Goal: Task Accomplishment & Management: Use online tool/utility

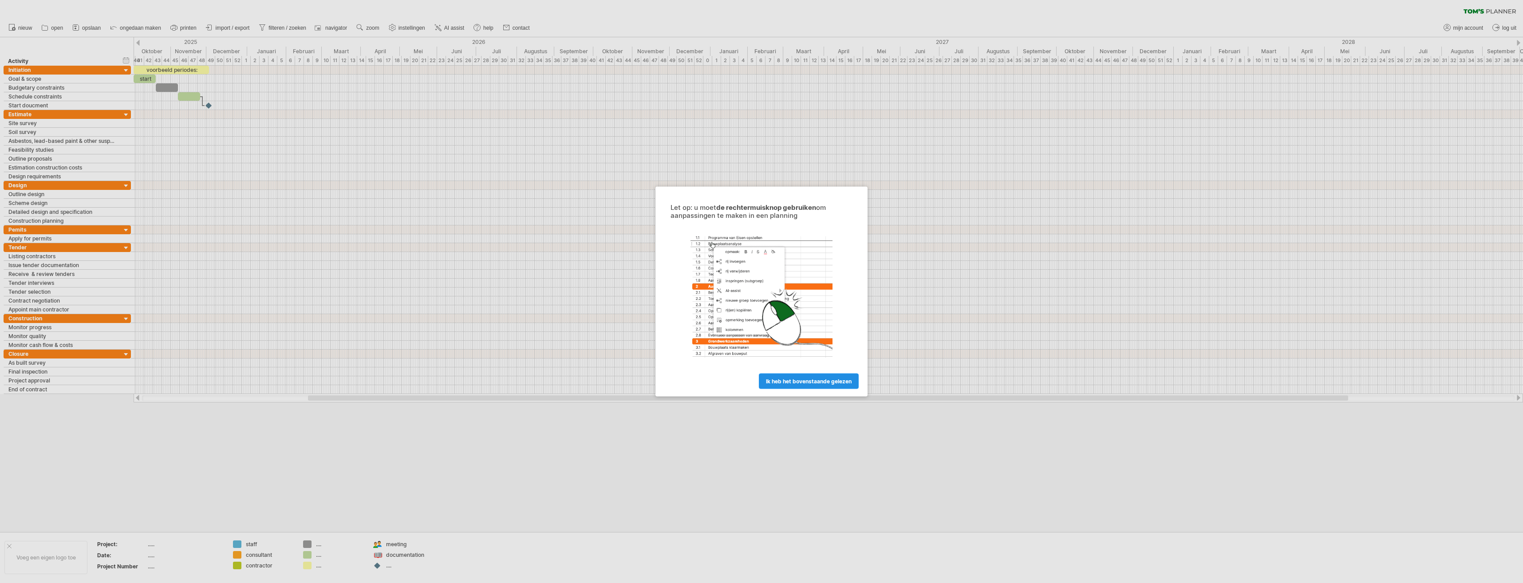
click at [804, 382] on span "ik heb het bovenstaande gelezen" at bounding box center [809, 381] width 86 height 7
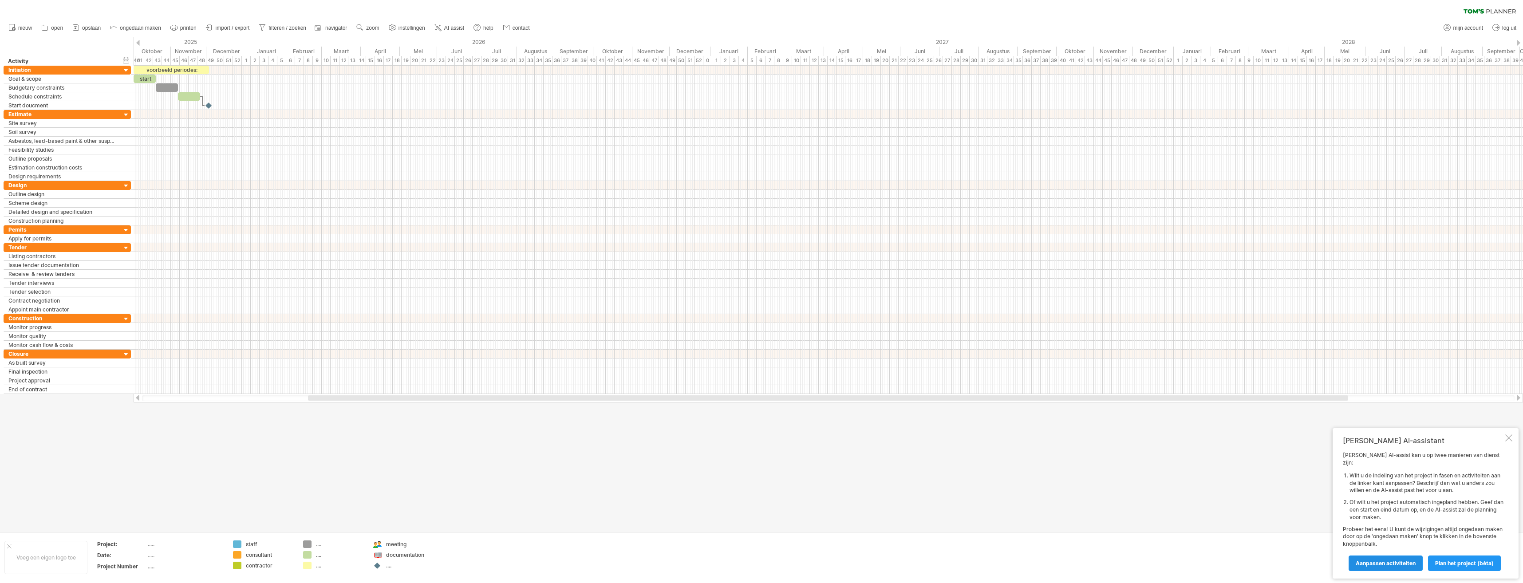
click at [1407, 566] on span "Aanpassen activiteiten" at bounding box center [1386, 563] width 60 height 7
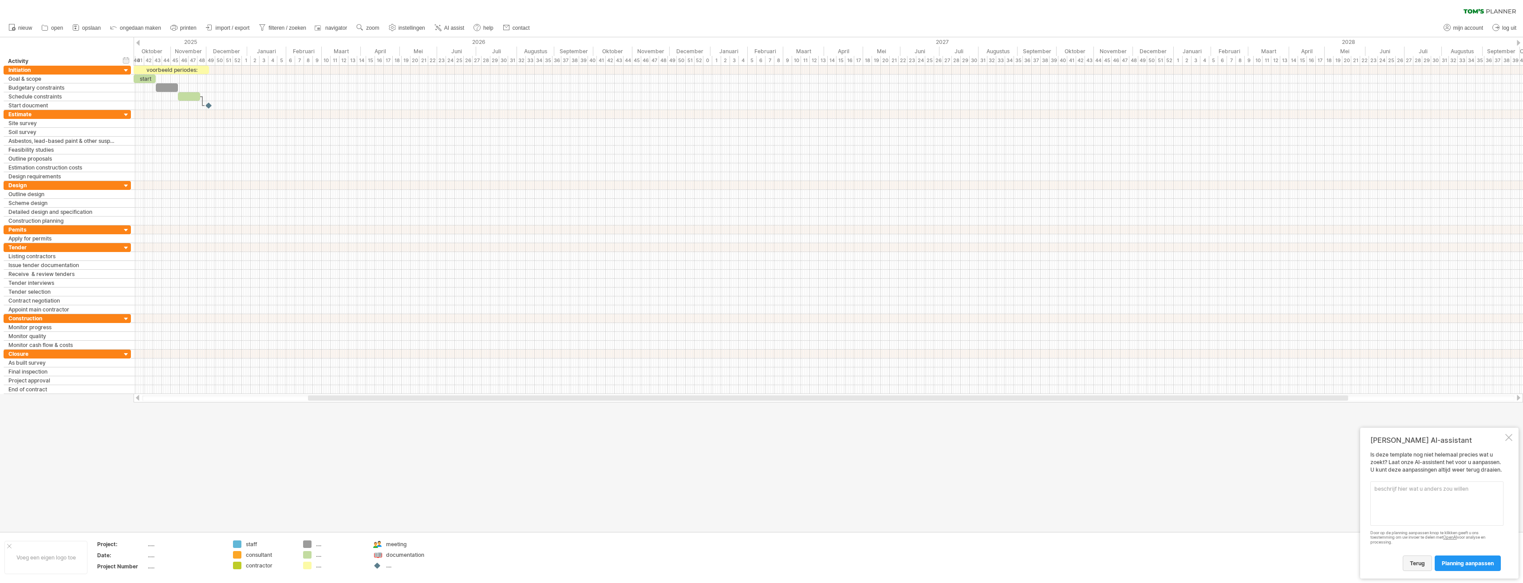
click at [1407, 565] on link "terug" at bounding box center [1417, 564] width 29 height 16
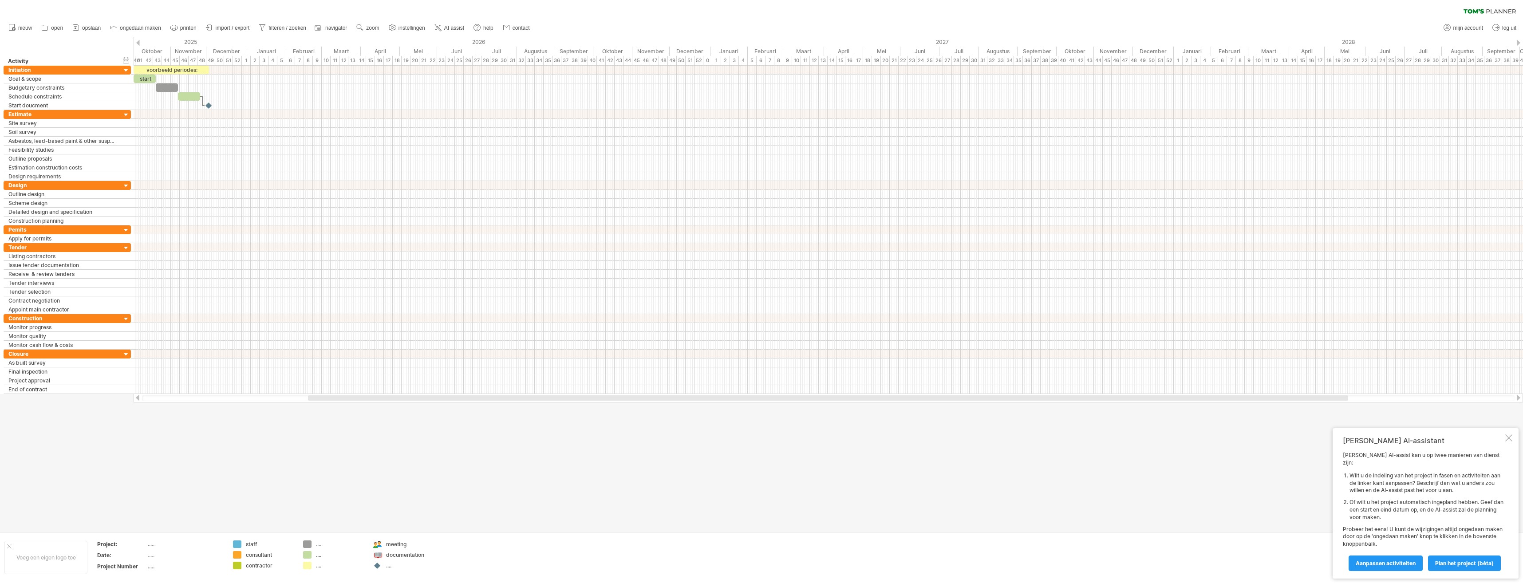
click at [1407, 565] on span "Aanpassen activiteiten" at bounding box center [1386, 563] width 60 height 7
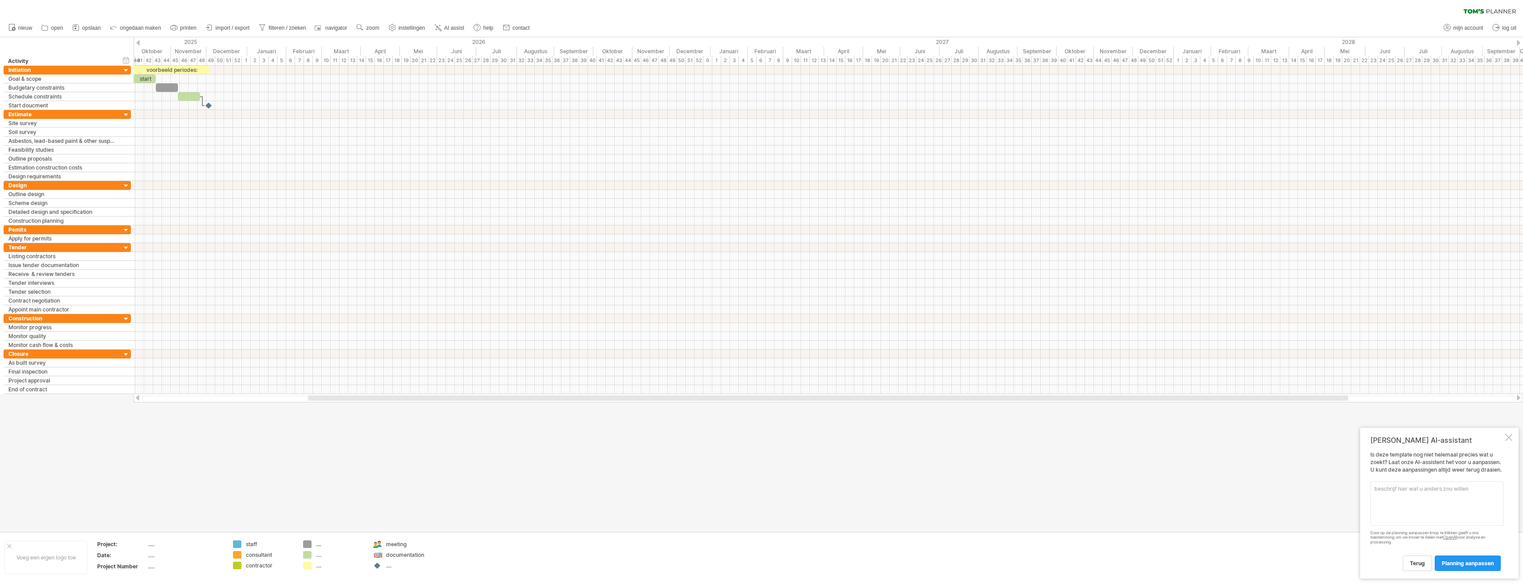
click at [1410, 506] on textarea at bounding box center [1437, 504] width 133 height 44
type textarea "vertaal naar nederlands"
click at [1486, 562] on span "planning aanpassen" at bounding box center [1468, 563] width 52 height 7
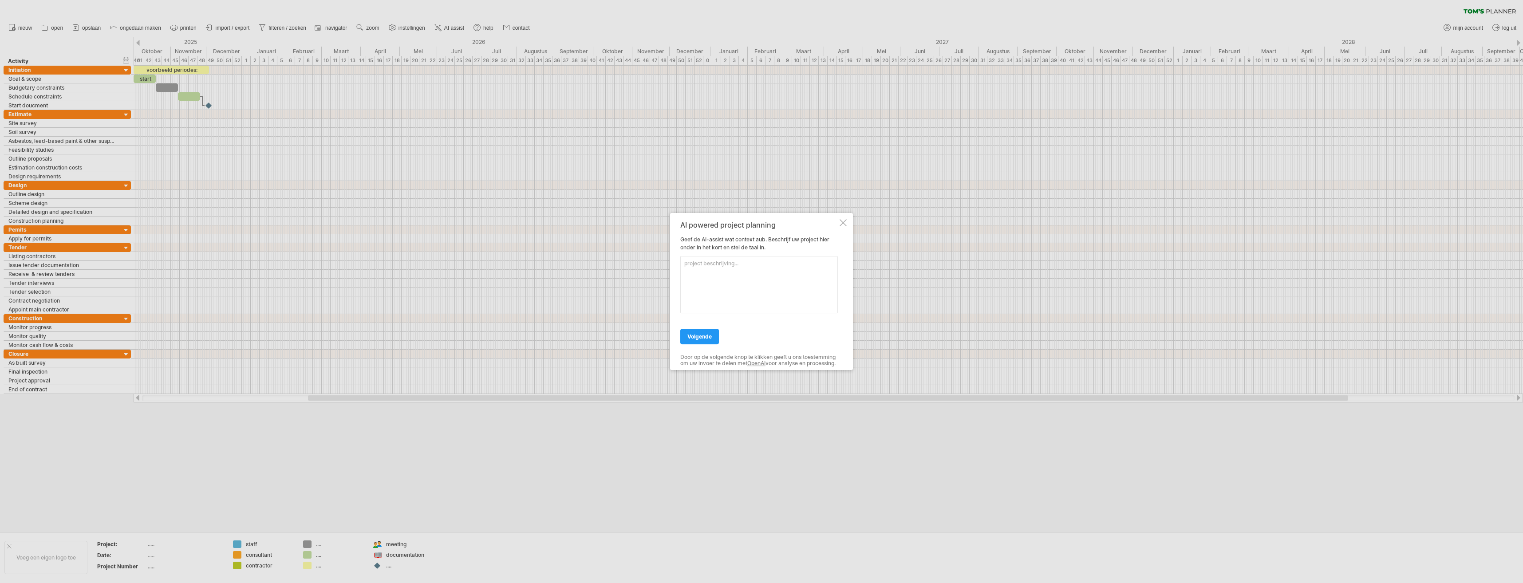
click at [730, 260] on textarea at bounding box center [759, 284] width 158 height 57
type textarea "vertaal de tekst naar nederlands"
click at [700, 333] on span "volgende" at bounding box center [700, 336] width 24 height 7
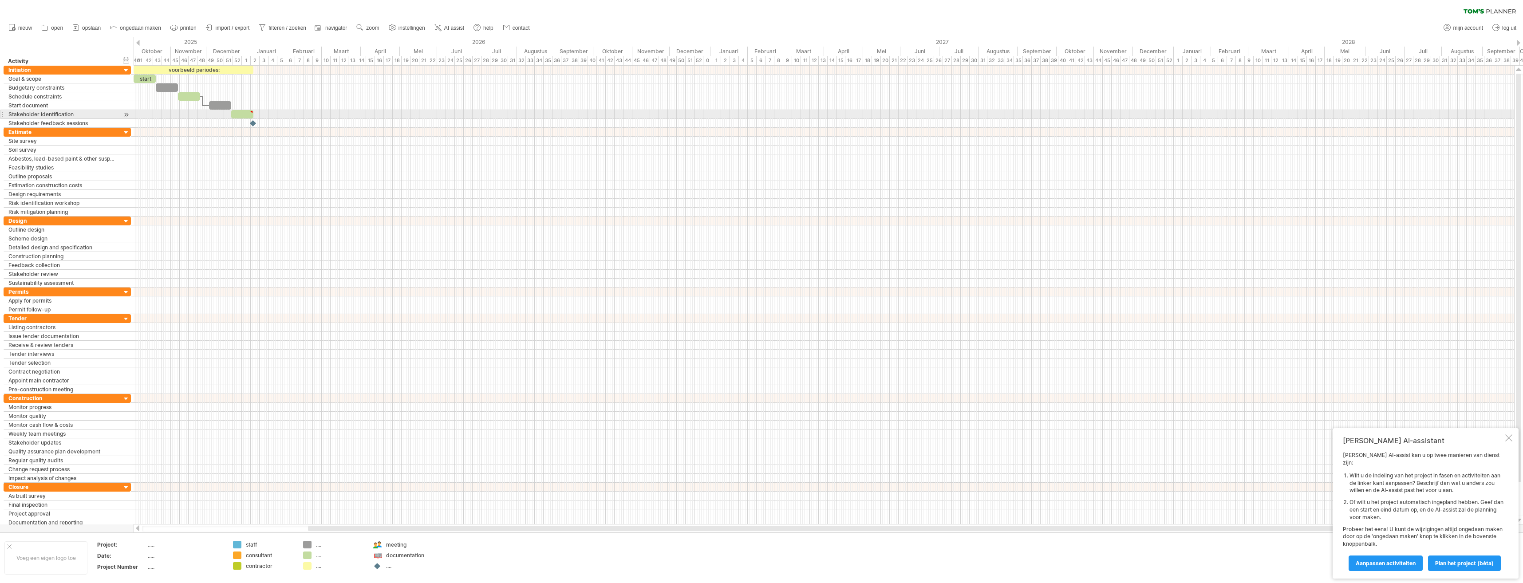
type textarea "**********"
click at [252, 114] on span at bounding box center [254, 114] width 4 height 8
click at [252, 113] on div at bounding box center [251, 112] width 4 height 4
click at [223, 108] on div at bounding box center [220, 105] width 22 height 8
click at [194, 99] on div at bounding box center [189, 96] width 22 height 8
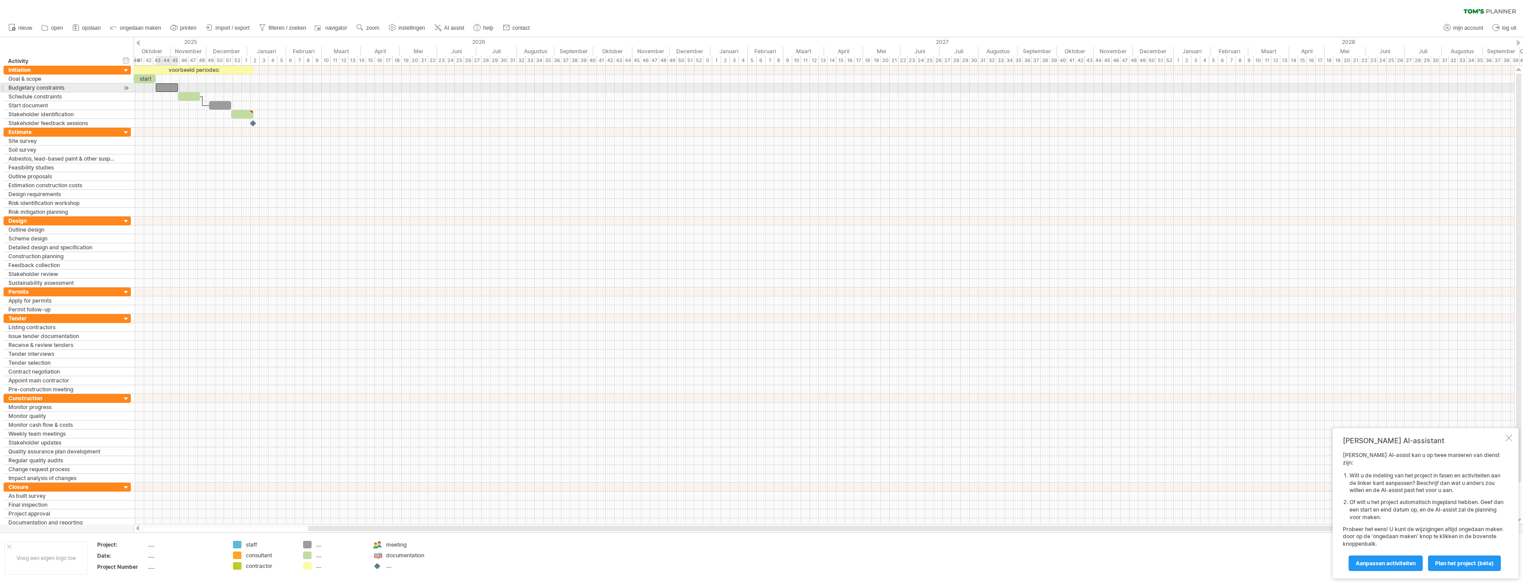
click at [167, 89] on div at bounding box center [167, 87] width 22 height 8
drag, startPoint x: 357, startPoint y: 530, endPoint x: 324, endPoint y: 530, distance: 32.4
click at [324, 530] on div at bounding box center [805, 528] width 1040 height 5
drag, startPoint x: 324, startPoint y: 530, endPoint x: 376, endPoint y: 527, distance: 51.1
click at [376, 527] on div at bounding box center [857, 528] width 1040 height 5
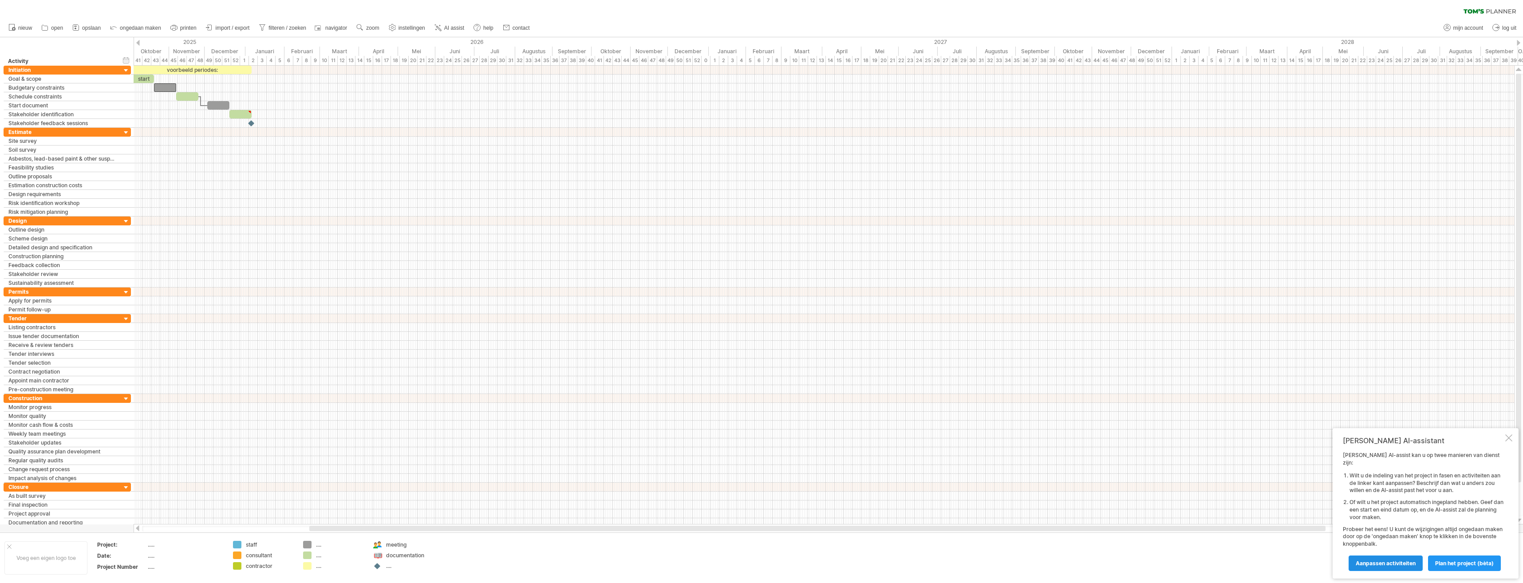
click at [1387, 560] on link "Aanpassen activiteiten" at bounding box center [1386, 564] width 74 height 16
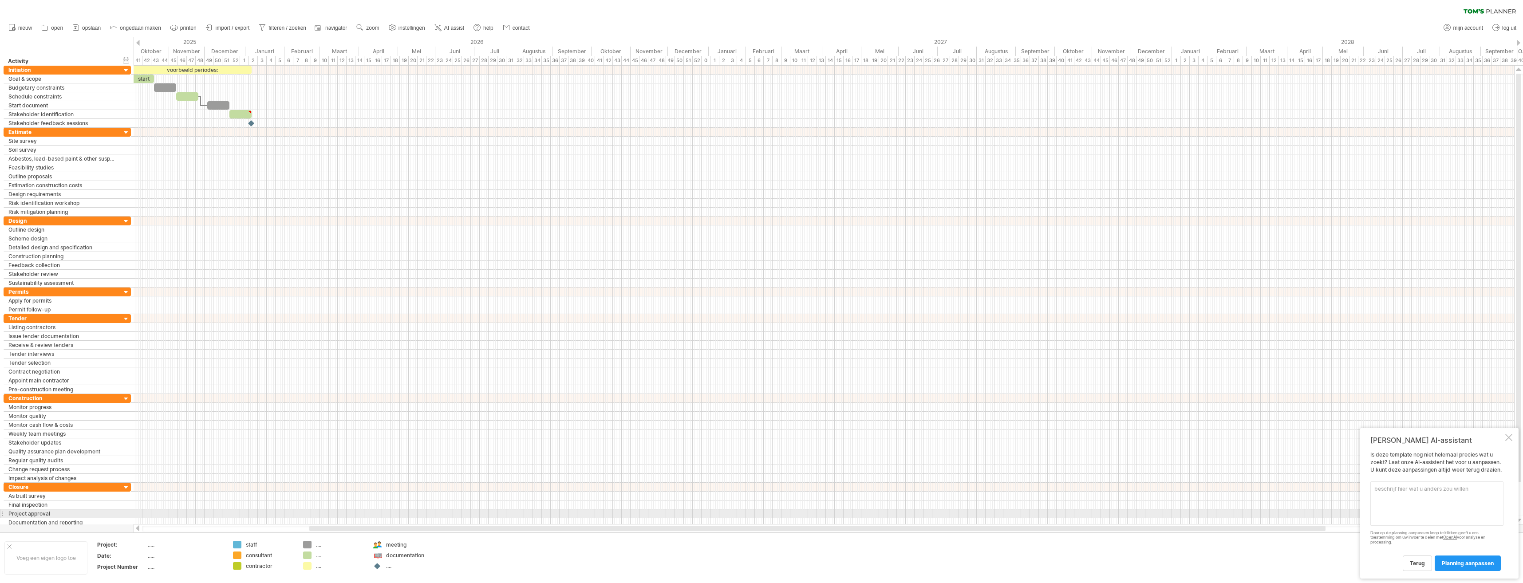
click at [1429, 512] on textarea at bounding box center [1437, 504] width 133 height 44
click at [1510, 433] on div "[PERSON_NAME] AI-assistant Is deze template nog niet helemaal precies wat u zoe…" at bounding box center [1440, 503] width 158 height 151
click at [1510, 438] on div at bounding box center [1509, 437] width 7 height 7
click at [51, 66] on div "Initiation" at bounding box center [62, 70] width 108 height 8
click at [217, 71] on div "voorbeeld periodes:" at bounding box center [192, 70] width 120 height 8
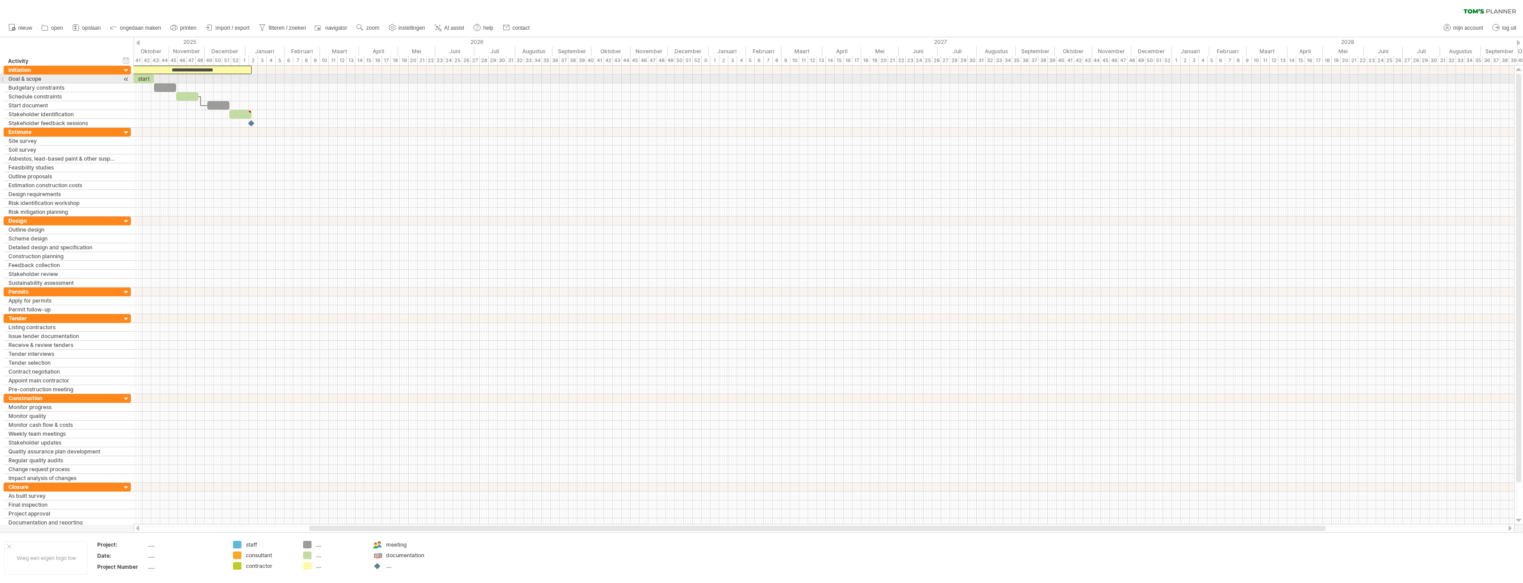
click at [142, 79] on div "start" at bounding box center [143, 79] width 22 height 8
click at [167, 91] on div at bounding box center [165, 87] width 22 height 8
click at [75, 92] on div "**********" at bounding box center [67, 87] width 127 height 9
click at [75, 95] on div "Schedule constraints" at bounding box center [62, 96] width 108 height 8
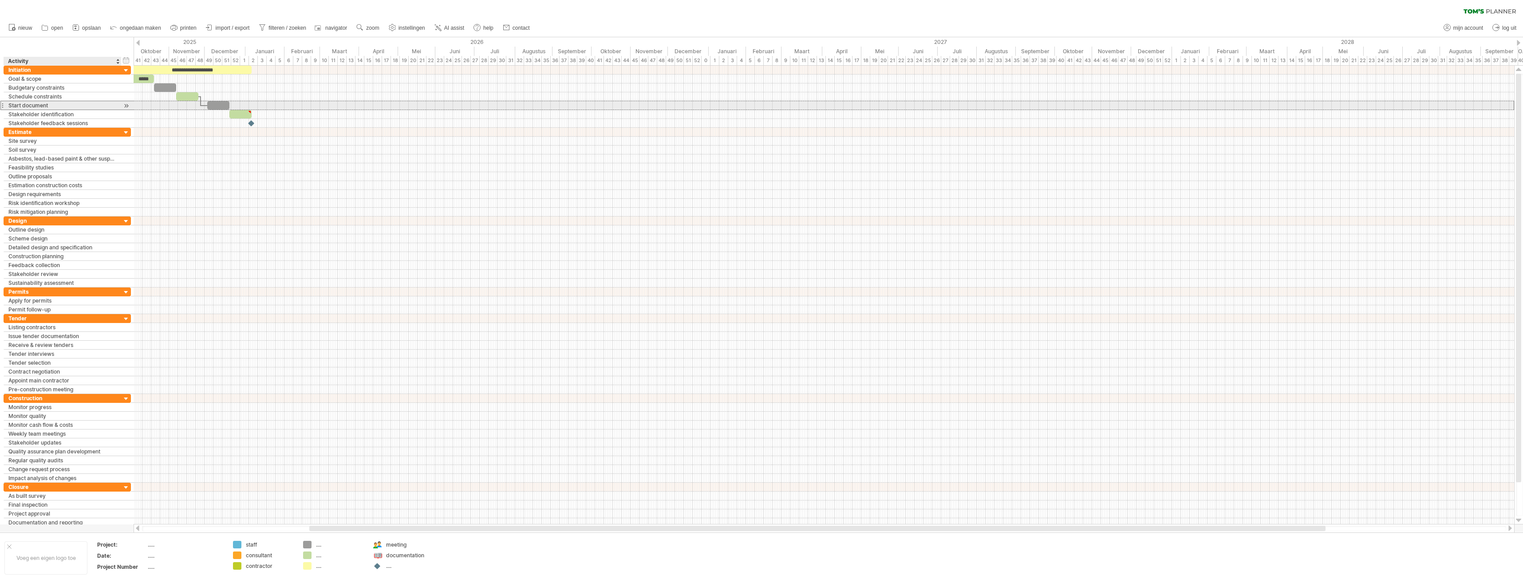
click at [81, 105] on div "Start document" at bounding box center [62, 105] width 108 height 8
